Goal: Transaction & Acquisition: Purchase product/service

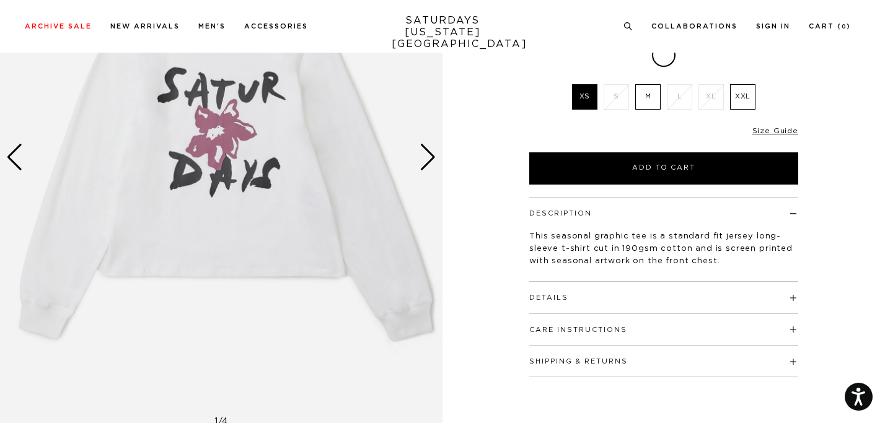
scroll to position [182, 0]
click at [423, 160] on div "Next slide" at bounding box center [427, 157] width 17 height 27
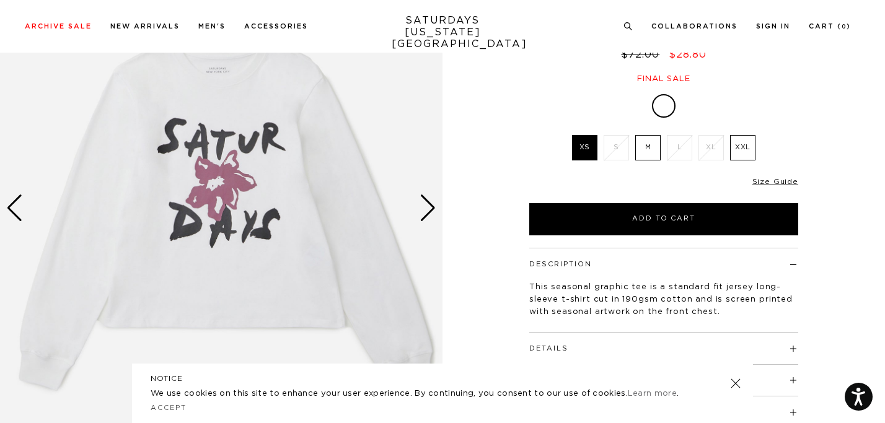
scroll to position [127, 0]
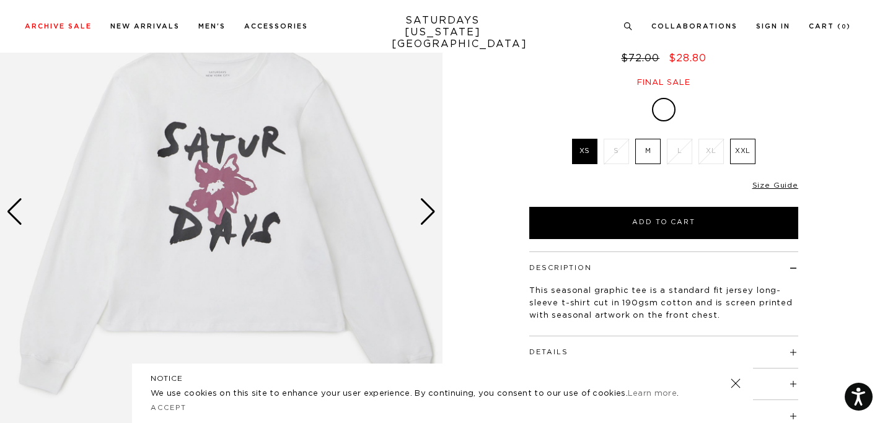
click at [424, 207] on div "Next slide" at bounding box center [427, 211] width 17 height 27
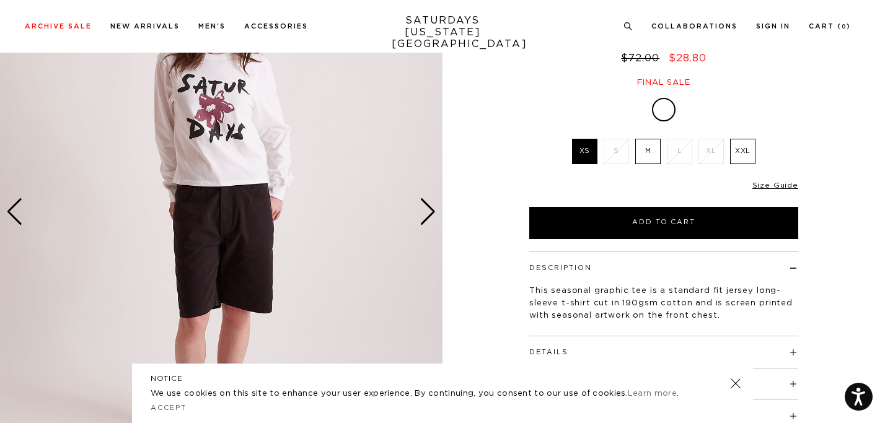
click at [432, 209] on div "Next slide" at bounding box center [427, 211] width 17 height 27
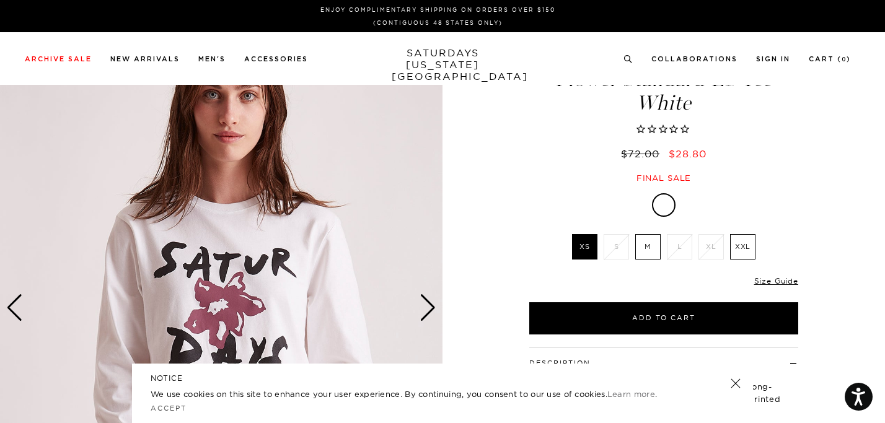
scroll to position [0, 0]
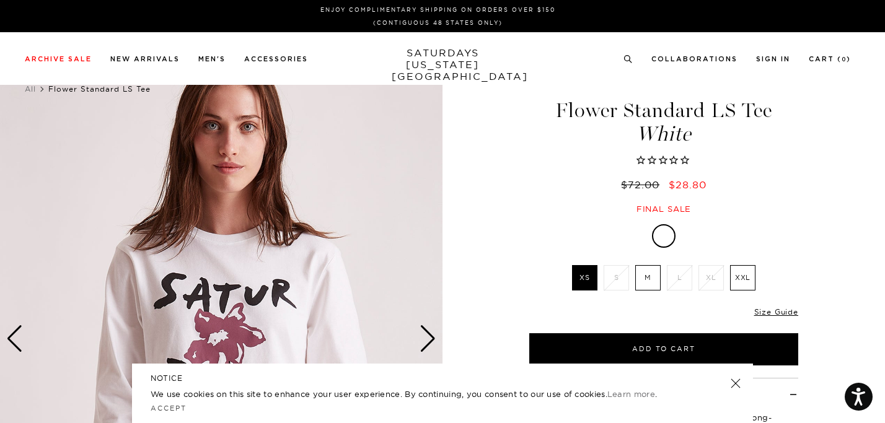
click at [431, 329] on div "Next slide" at bounding box center [427, 338] width 17 height 27
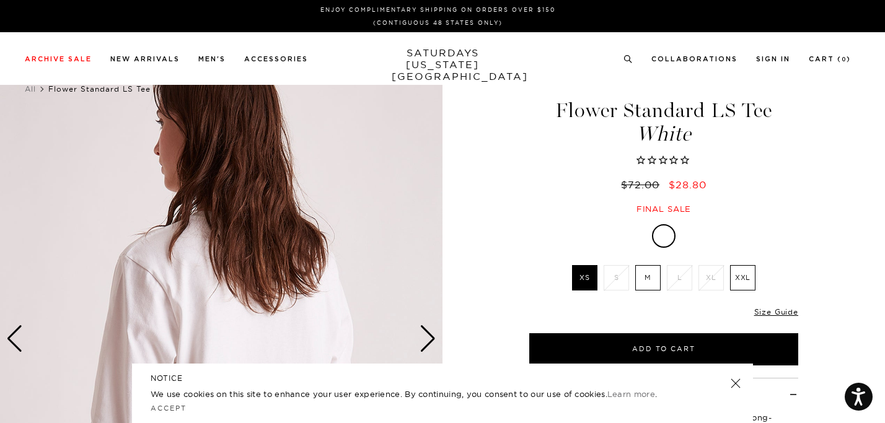
click at [630, 61] on div "Archive Sale Men's Tees Shirts Shorts Swim Knitwear Pants Sweats" at bounding box center [438, 58] width 826 height 11
click at [633, 59] on icon at bounding box center [627, 59] width 9 height 8
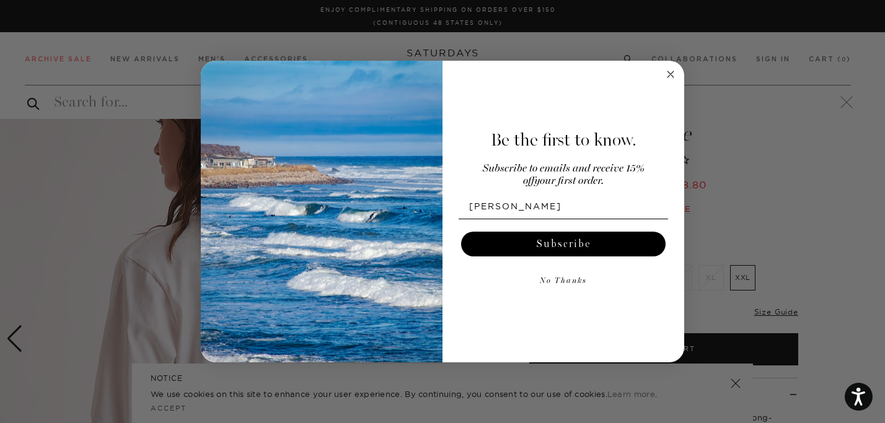
type input "[PERSON_NAME]"
click at [665, 71] on circle "Close dialog" at bounding box center [671, 74] width 14 height 14
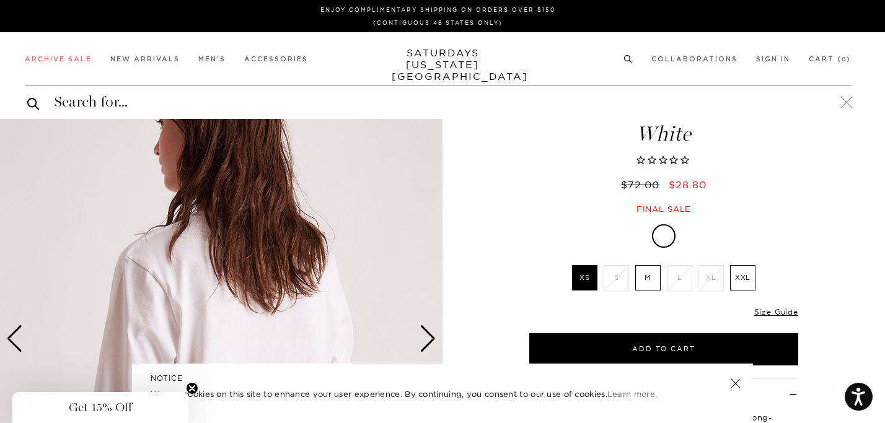
click at [92, 105] on input "search" at bounding box center [438, 102] width 826 height 20
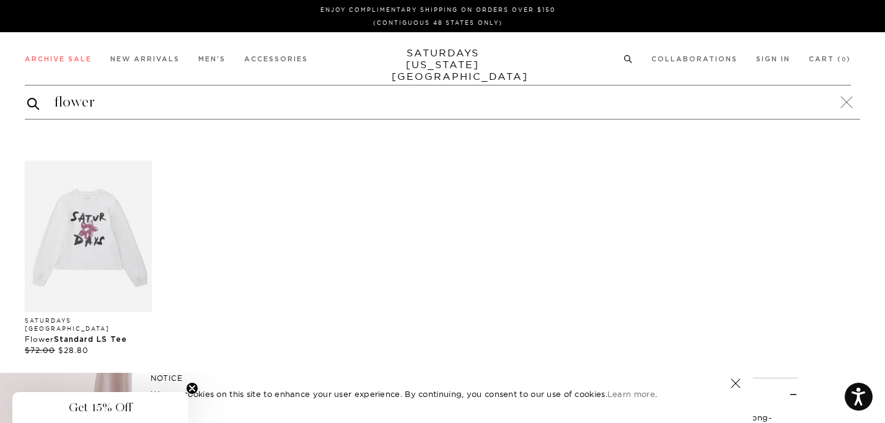
type input "flower"
click at [27, 96] on button "submit" at bounding box center [33, 103] width 12 height 15
